Goal: Task Accomplishment & Management: Use online tool/utility

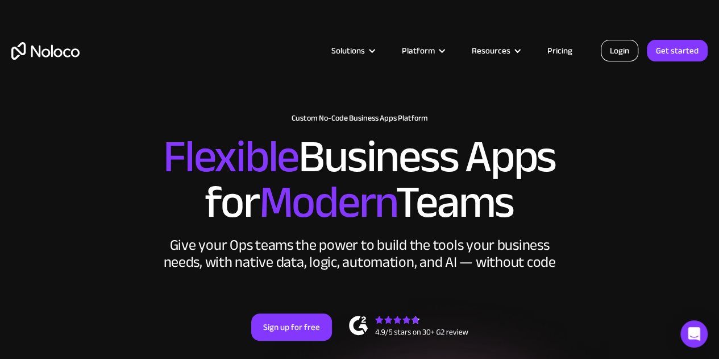
click at [632, 53] on link "Login" at bounding box center [620, 51] width 38 height 22
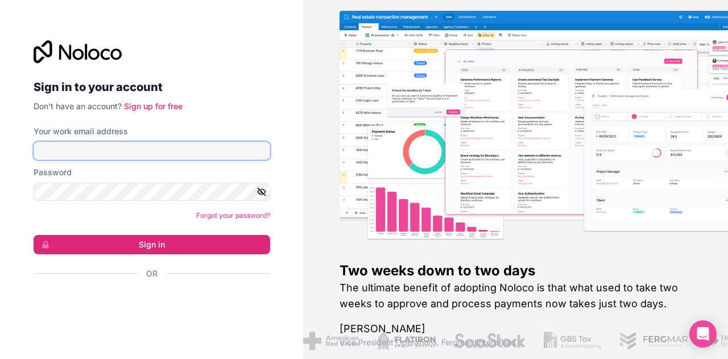
type input "[PERSON_NAME][EMAIL_ADDRESS][DOMAIN_NAME]"
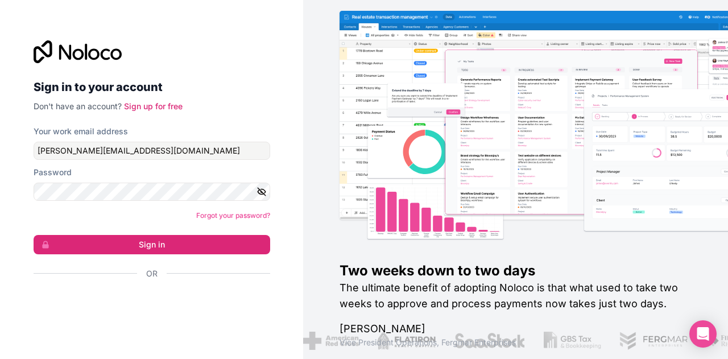
click at [261, 192] on icon "button" at bounding box center [261, 191] width 2 height 2
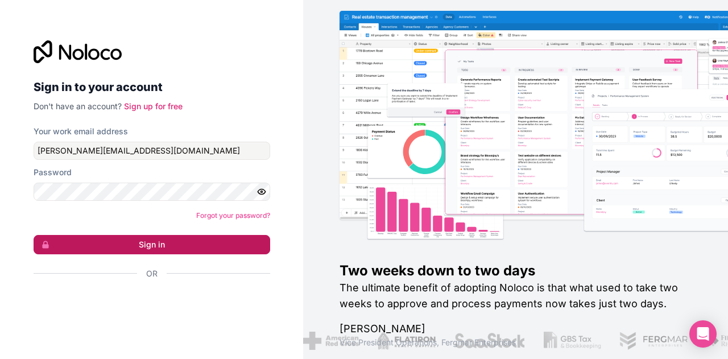
click at [137, 246] on button "Sign in" at bounding box center [152, 244] width 237 height 19
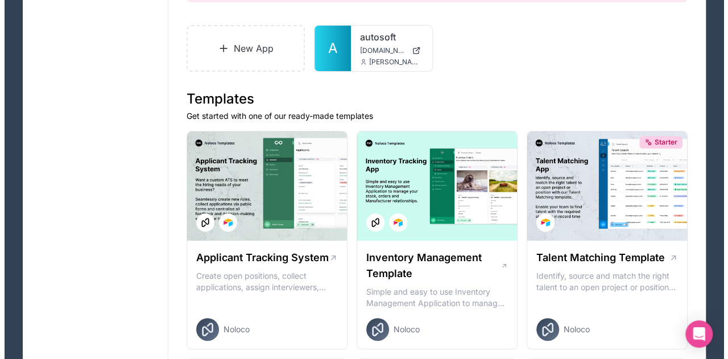
scroll to position [159, 0]
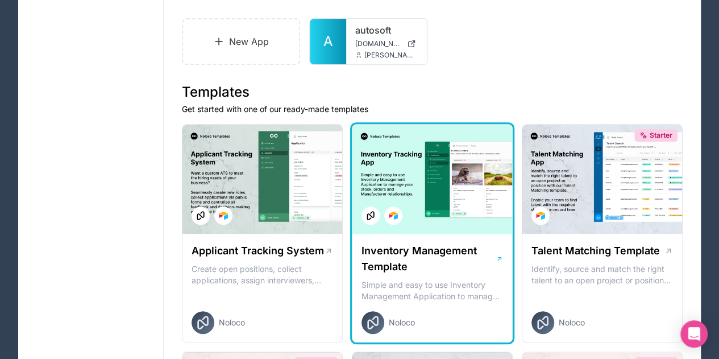
click at [404, 195] on div at bounding box center [433, 179] width 160 height 109
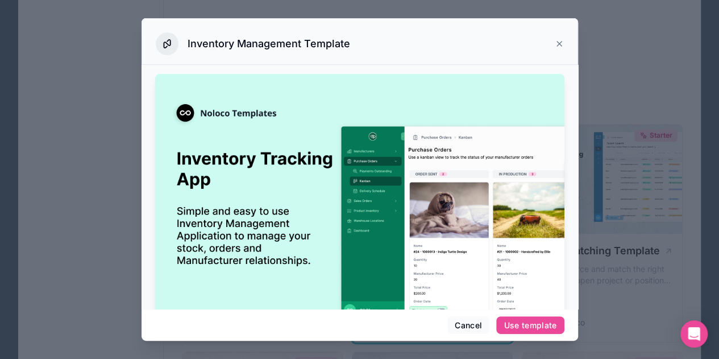
click at [404, 195] on img at bounding box center [359, 223] width 409 height 298
click at [528, 328] on div "Use template" at bounding box center [530, 325] width 53 height 10
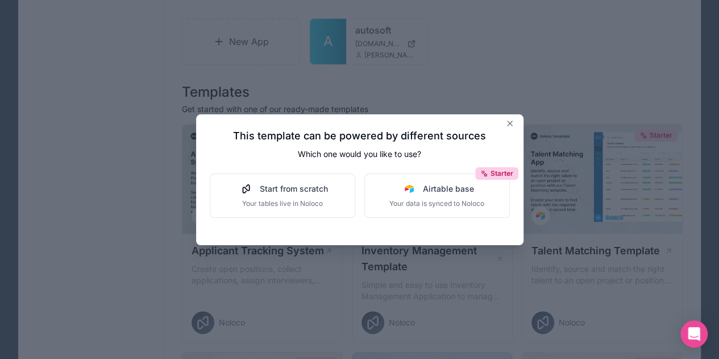
click at [528, 328] on div at bounding box center [359, 179] width 719 height 359
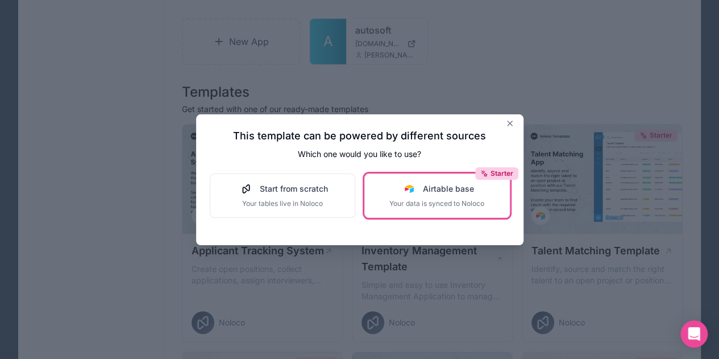
click at [437, 205] on span "Your data is synced to Noloco" at bounding box center [436, 203] width 95 height 9
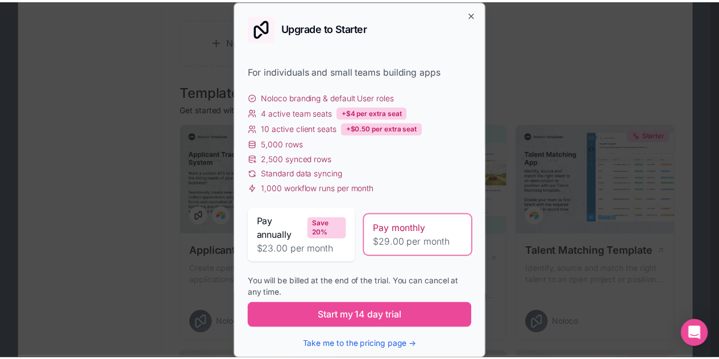
scroll to position [5, 0]
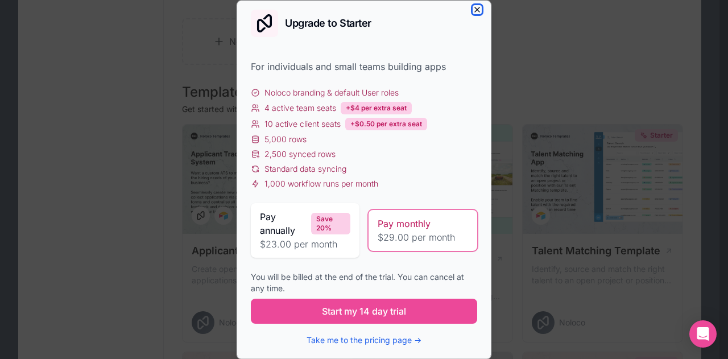
click at [472, 11] on icon "button" at bounding box center [476, 9] width 9 height 9
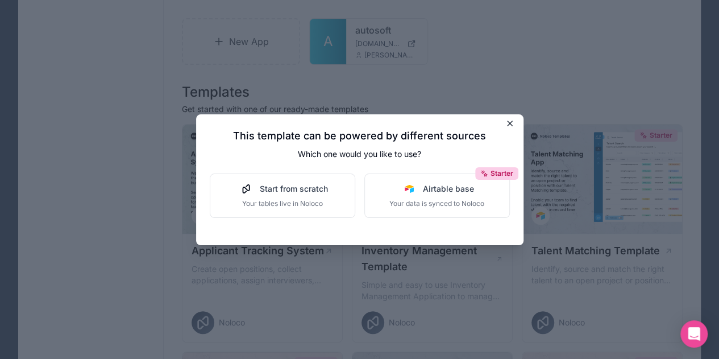
click at [510, 125] on icon at bounding box center [509, 123] width 9 height 9
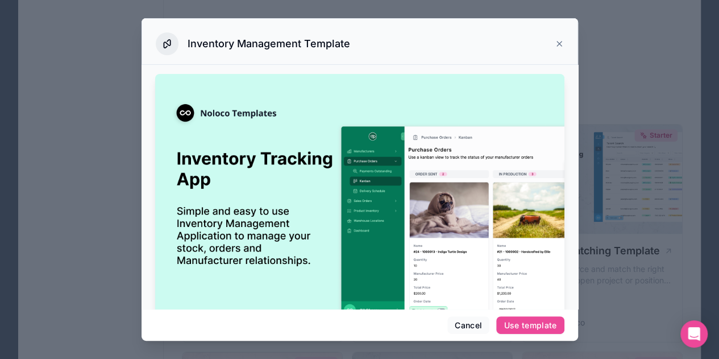
click at [556, 47] on icon at bounding box center [559, 43] width 9 height 9
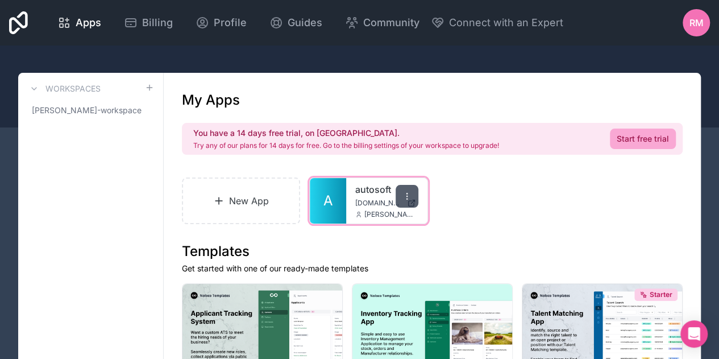
click at [409, 192] on icon at bounding box center [407, 196] width 9 height 9
click at [366, 200] on span "[DOMAIN_NAME]" at bounding box center [378, 202] width 47 height 9
